Goal: Task Accomplishment & Management: Manage account settings

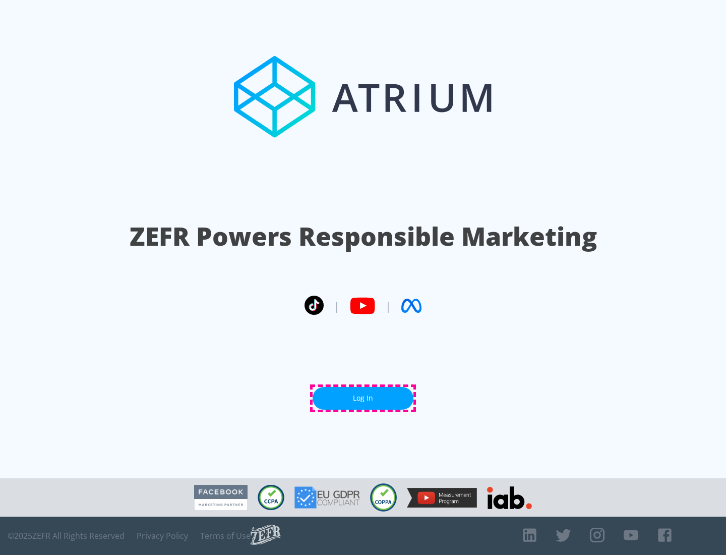
click at [363, 398] on link "Log In" at bounding box center [363, 398] width 101 height 23
